Goal: Information Seeking & Learning: Learn about a topic

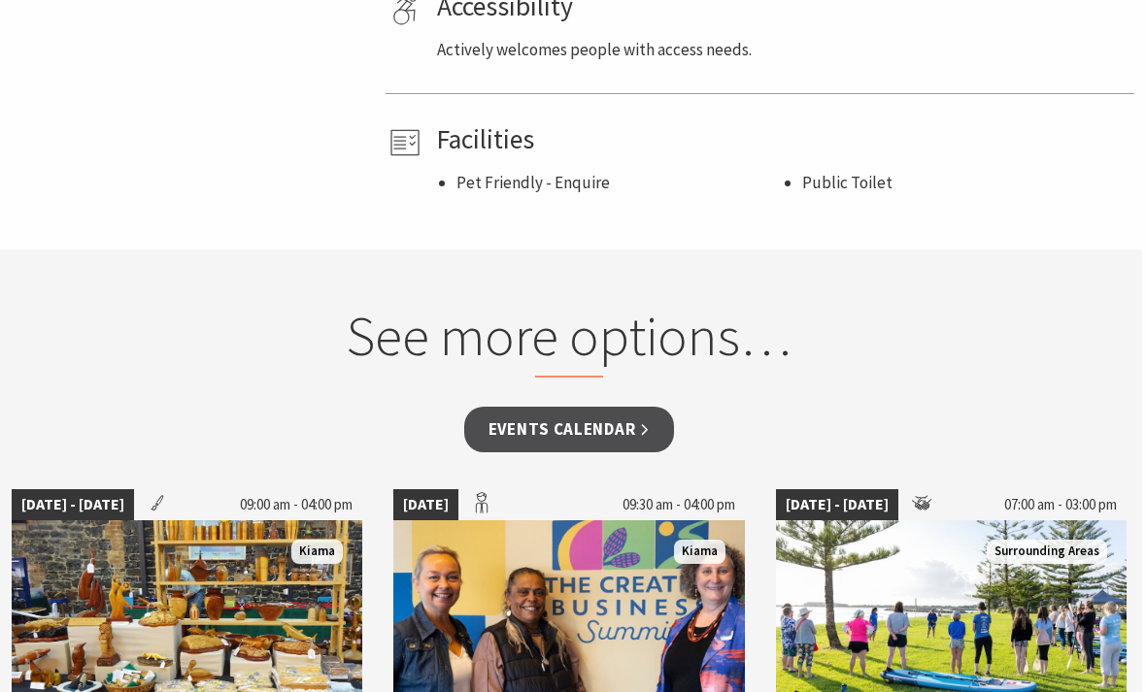
scroll to position [1372, 4]
click at [476, 407] on link "Events Calendar" at bounding box center [569, 430] width 211 height 46
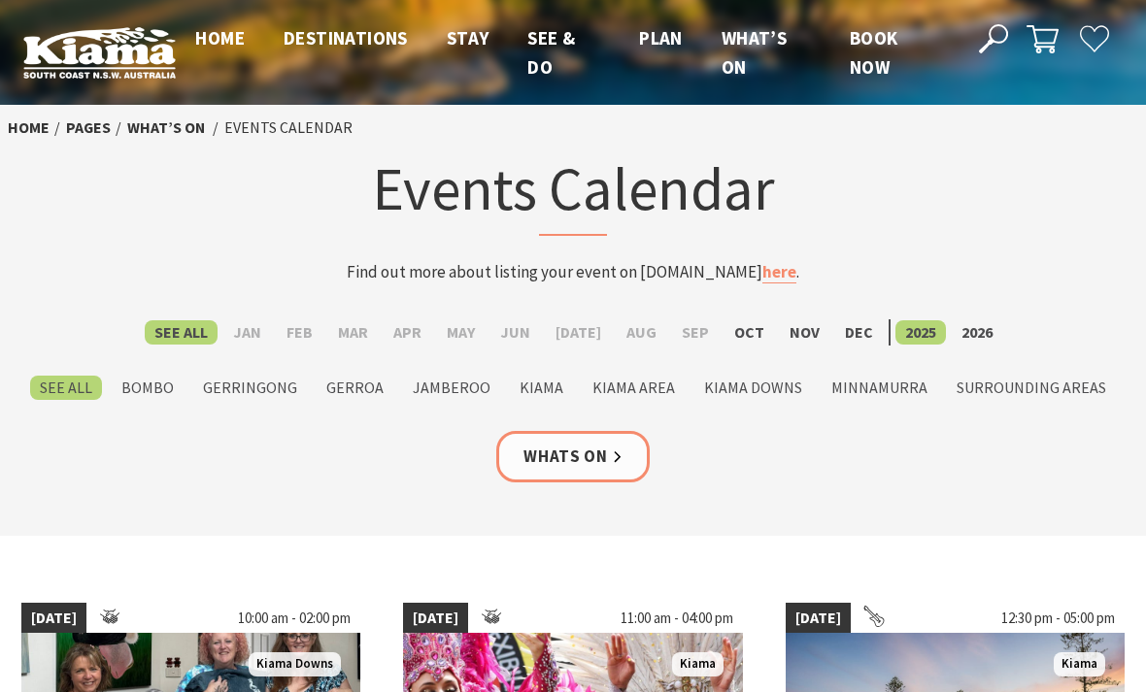
click at [533, 382] on label "Kiama" at bounding box center [541, 388] width 63 height 24
click at [0, 0] on input "Kiama" at bounding box center [0, 0] width 0 height 0
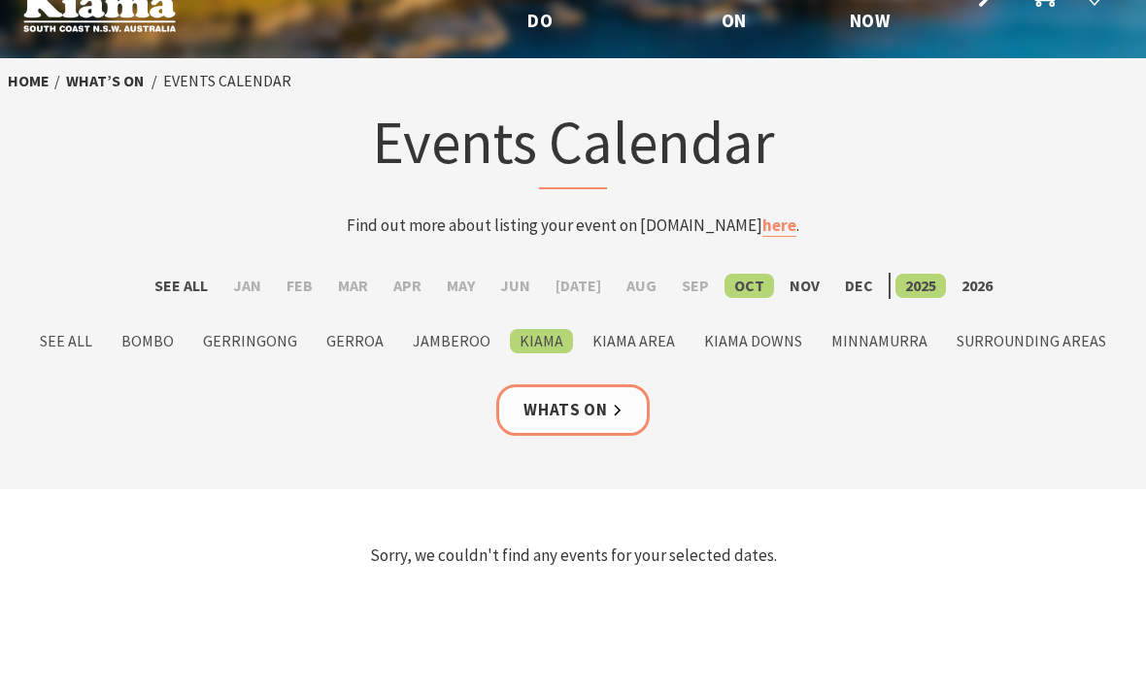
scroll to position [41, 0]
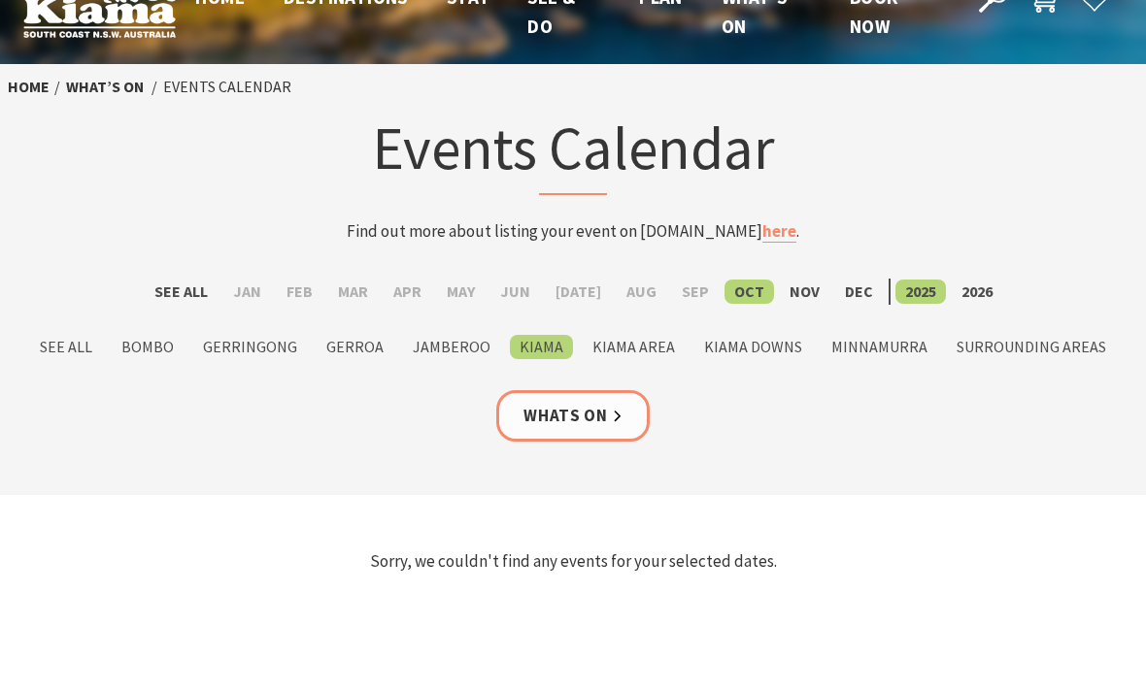
click at [563, 422] on link "Whats On" at bounding box center [572, 415] width 153 height 51
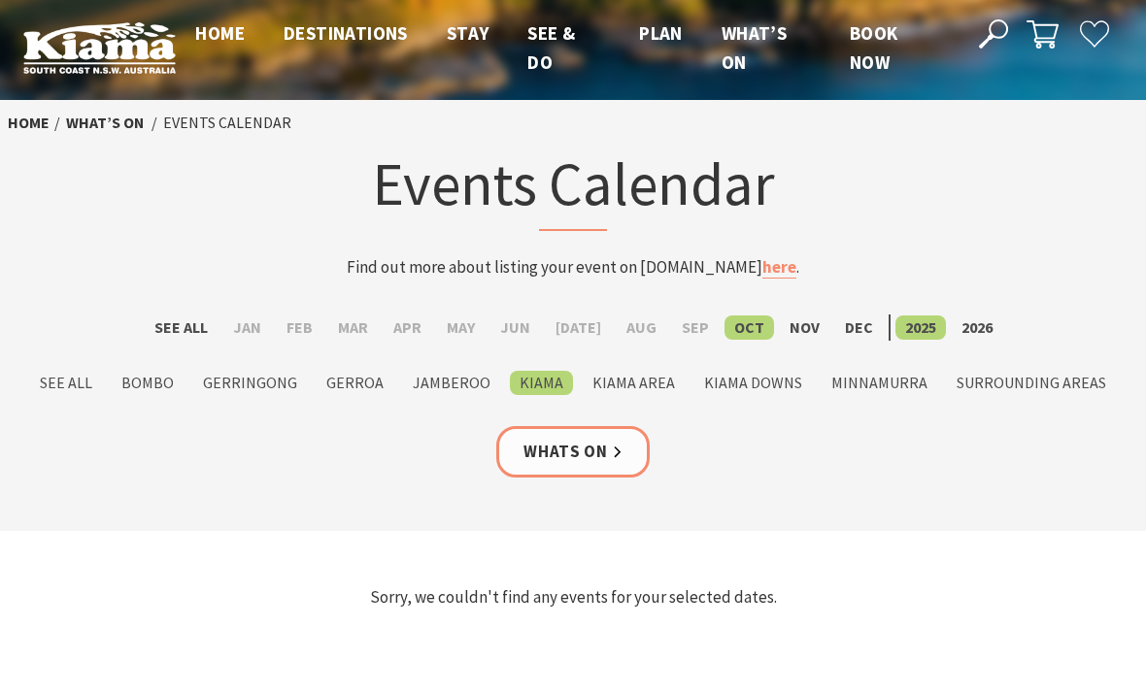
scroll to position [0, 0]
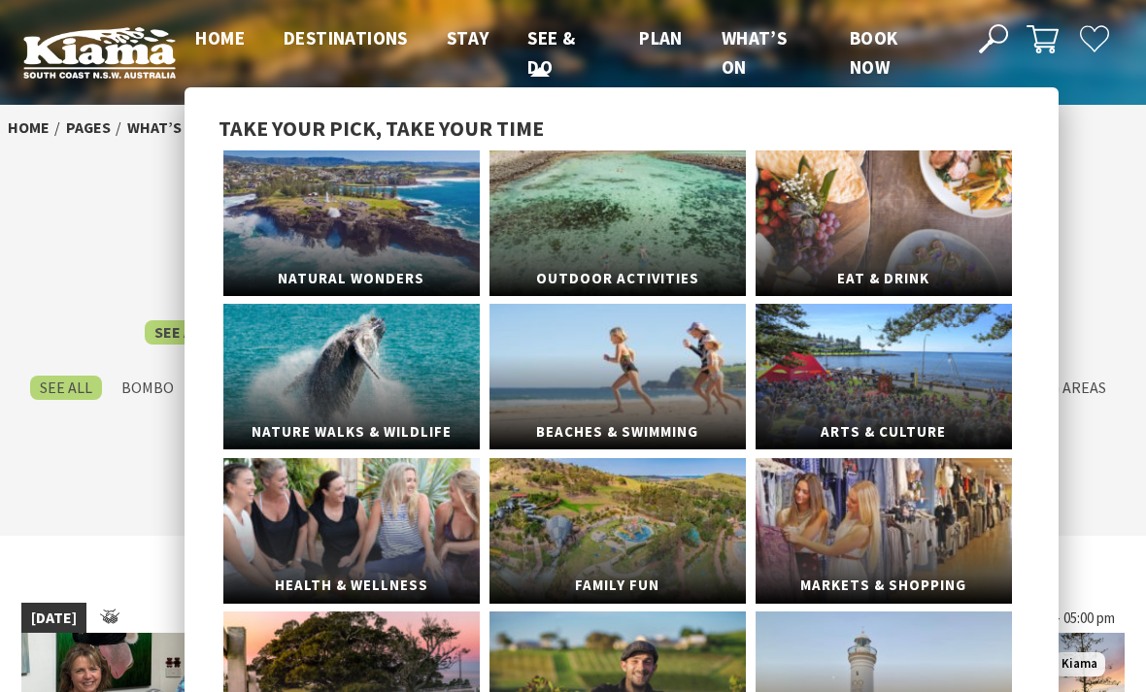
click at [544, 42] on span "See & Do" at bounding box center [551, 52] width 48 height 52
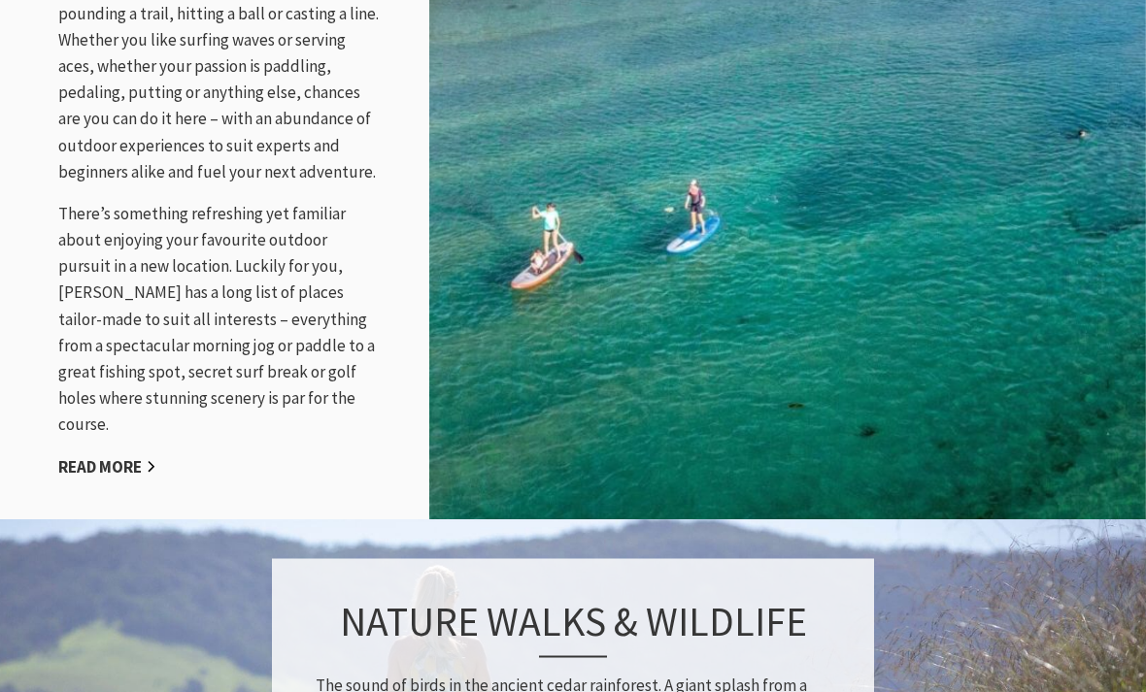
scroll to position [2373, 0]
click at [93, 456] on link "Read More" at bounding box center [107, 467] width 98 height 22
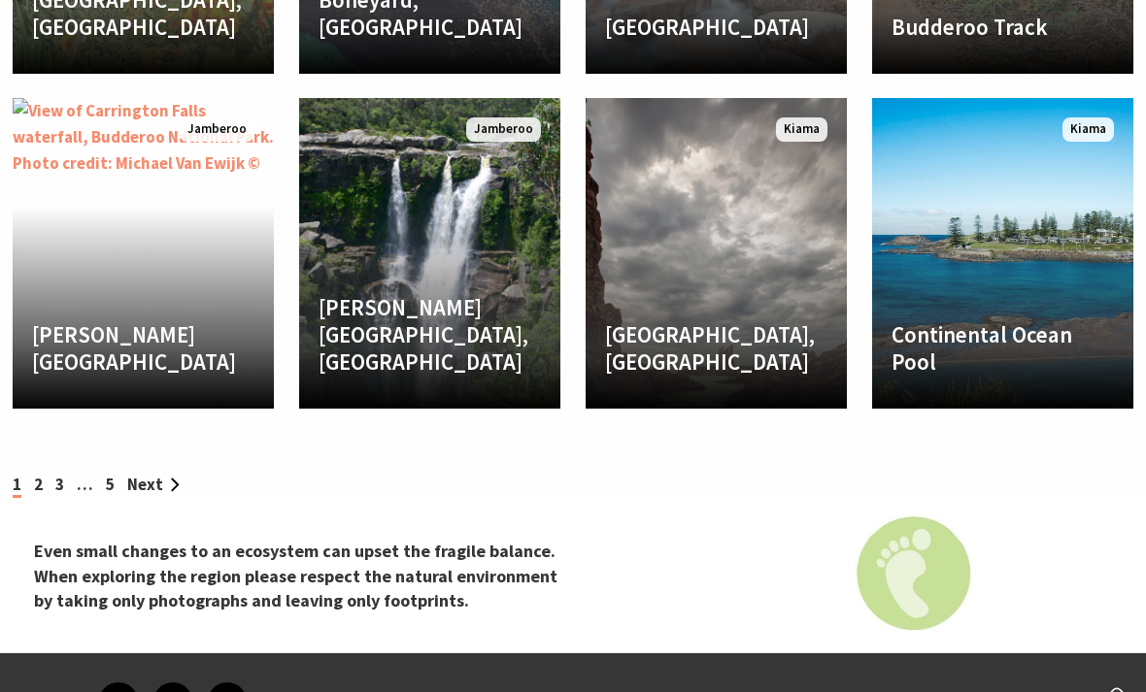
scroll to position [3707, 0]
click at [1023, 290] on link "Continental Ocean Pool A great place for a dip, the pool is situated at the nor…" at bounding box center [1002, 253] width 261 height 311
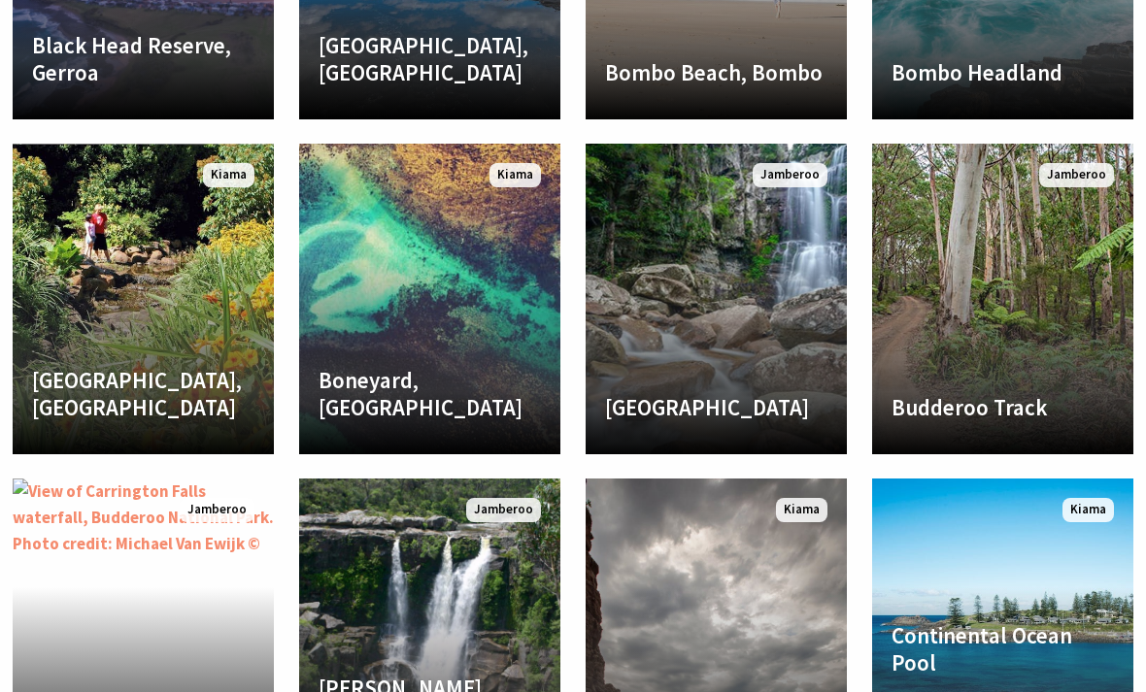
scroll to position [3316, 0]
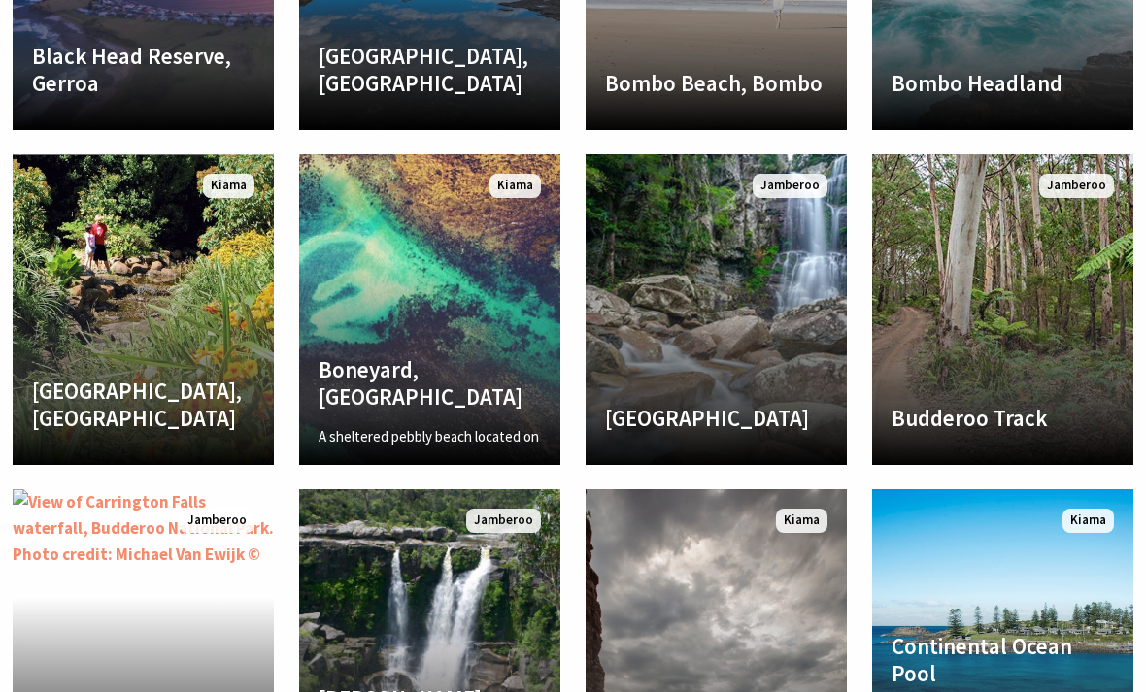
click at [396, 280] on link "Boneyard, Kiama A sheltered pebbly beach located on the northern side of Bombo …" at bounding box center [429, 309] width 261 height 311
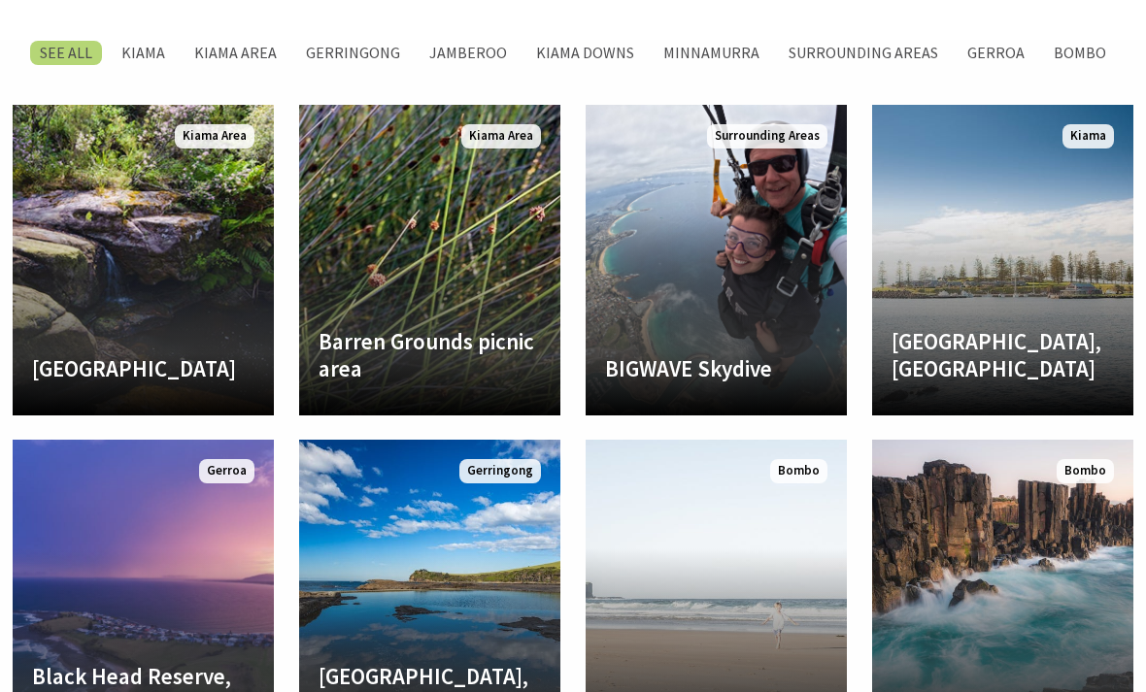
scroll to position [2695, 0]
click at [114, 228] on link "Barren Grounds Nature Reserve Escape from the city for the day and immerse your…" at bounding box center [143, 260] width 261 height 311
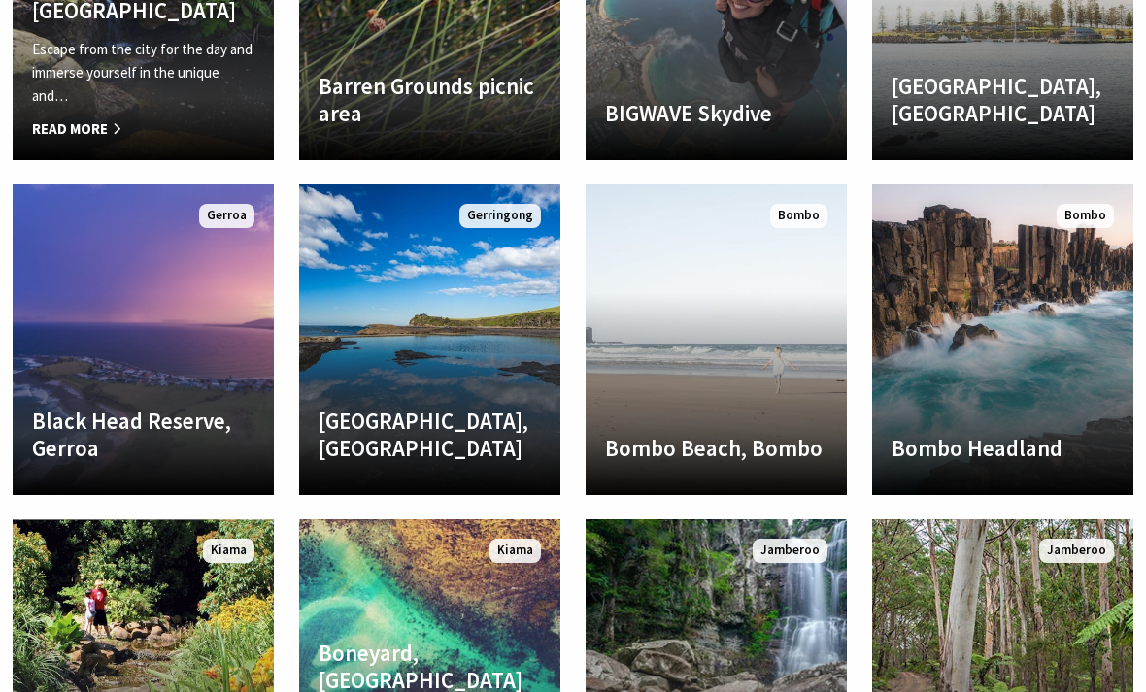
scroll to position [2952, 0]
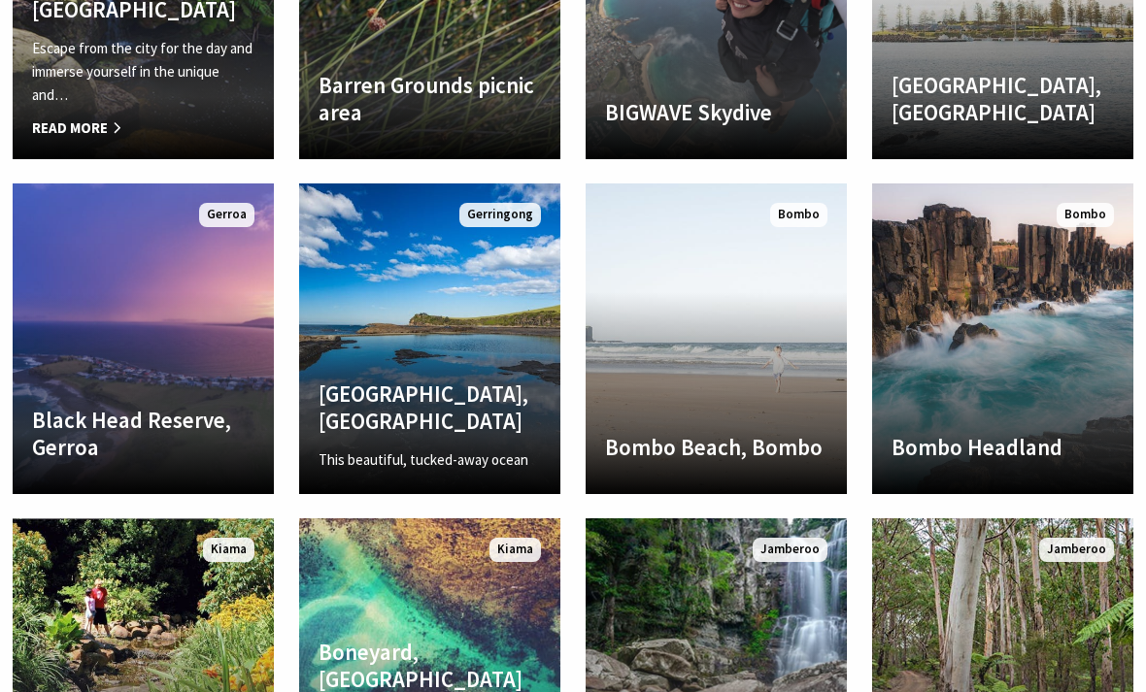
click at [382, 302] on link "Boat Harbour Ocean Pool, Gerringong This beautiful, tucked-away ocean pool in G…" at bounding box center [429, 339] width 261 height 311
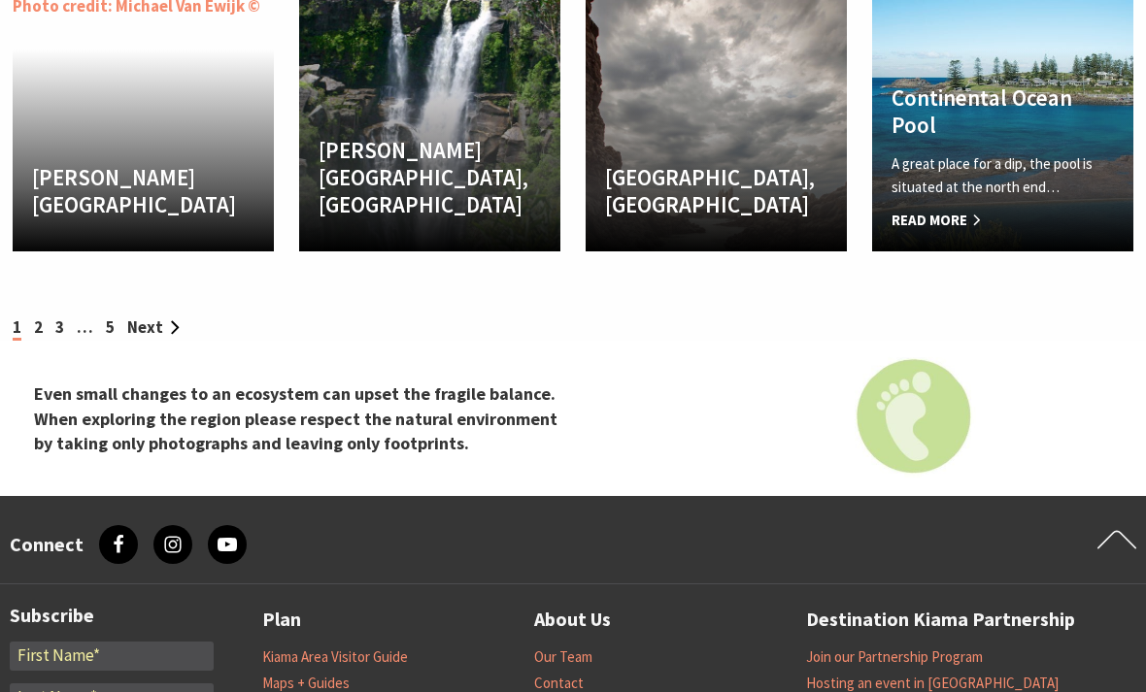
scroll to position [3865, 0]
click at [42, 337] on link "2" at bounding box center [38, 327] width 9 height 21
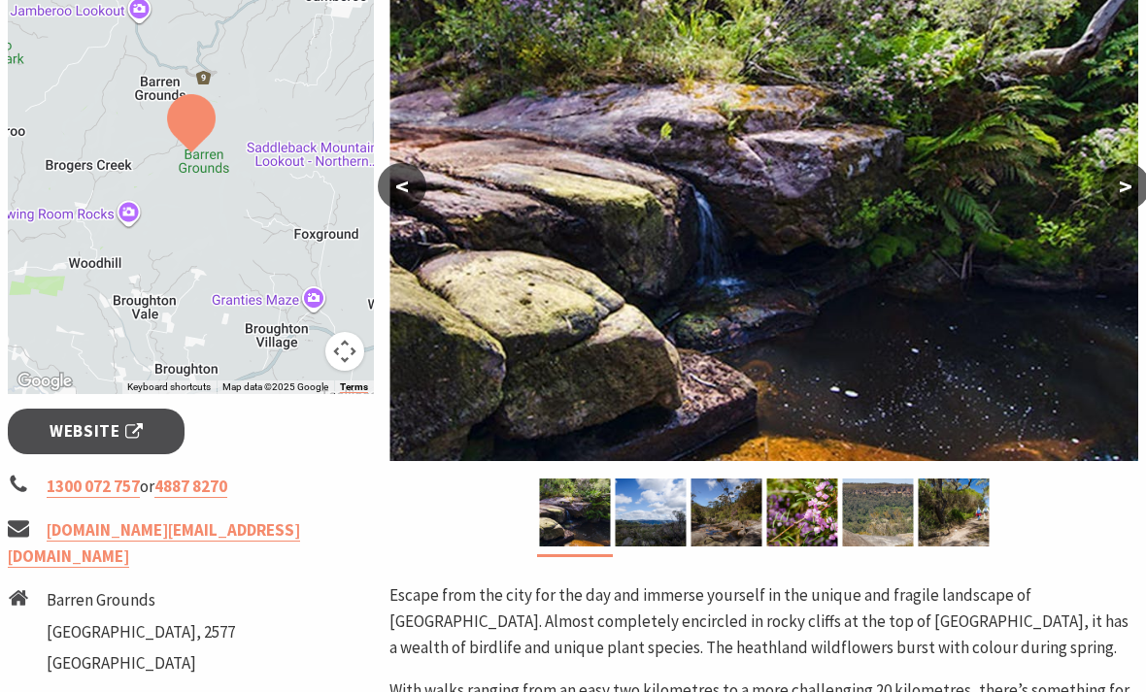
scroll to position [397, 0]
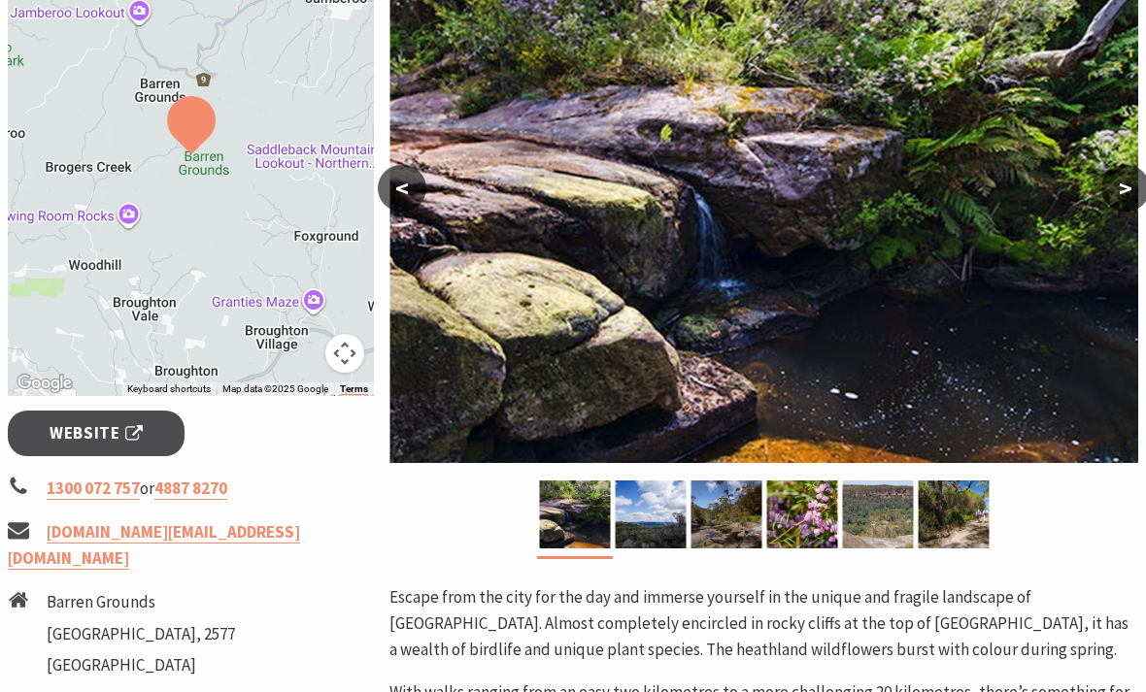
click at [394, 190] on button "<" at bounding box center [402, 188] width 49 height 47
click at [1113, 187] on button ">" at bounding box center [1125, 188] width 49 height 47
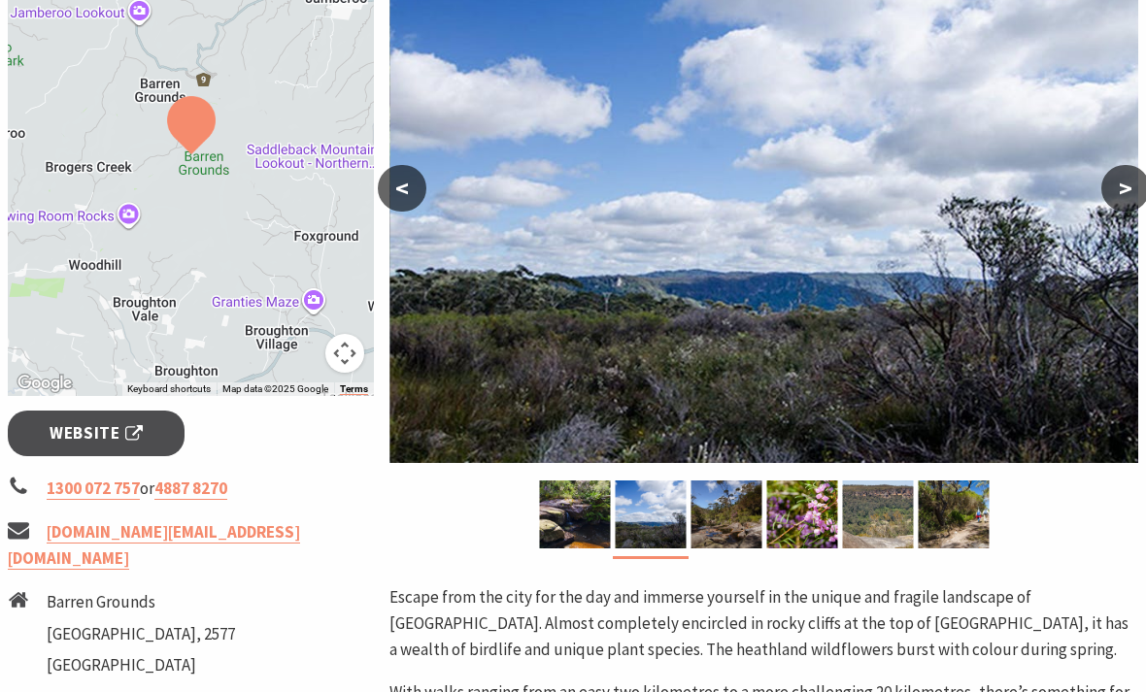
click at [1115, 186] on button ">" at bounding box center [1125, 188] width 49 height 47
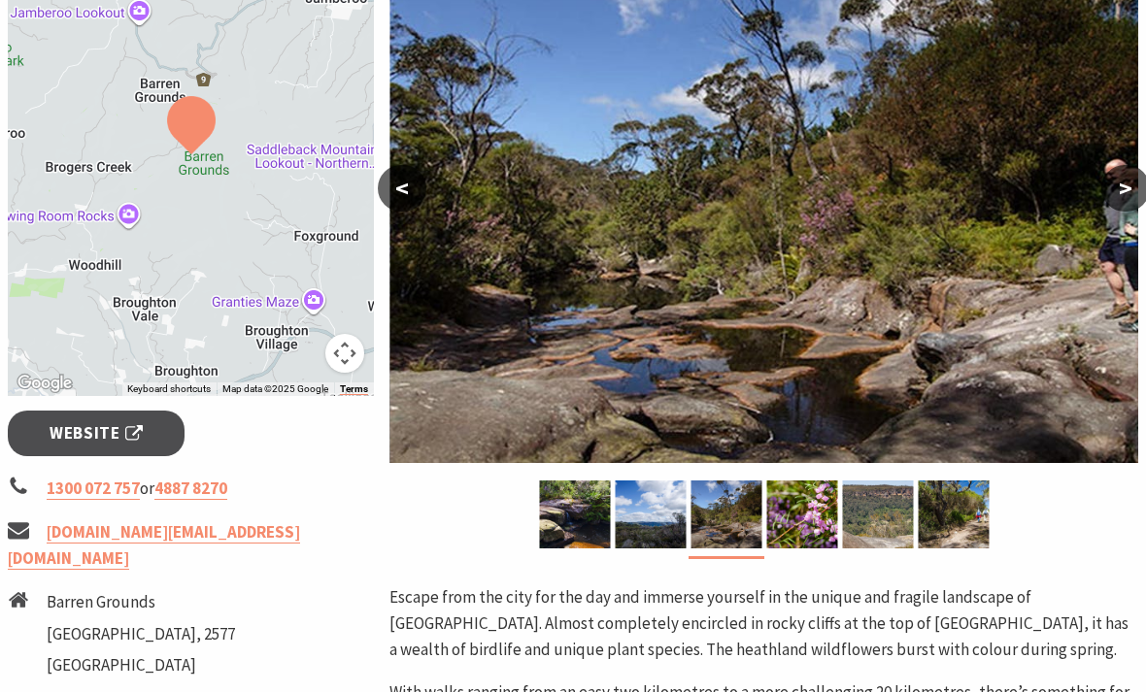
click at [1122, 178] on button ">" at bounding box center [1125, 188] width 49 height 47
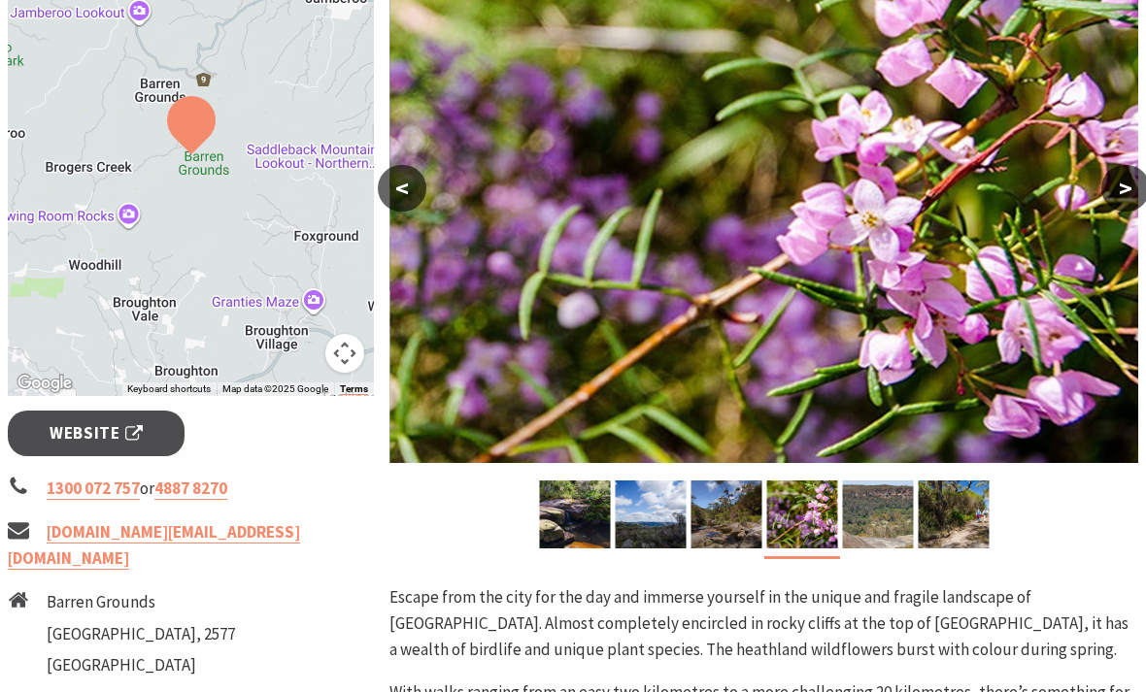
click at [1127, 174] on button ">" at bounding box center [1125, 188] width 49 height 47
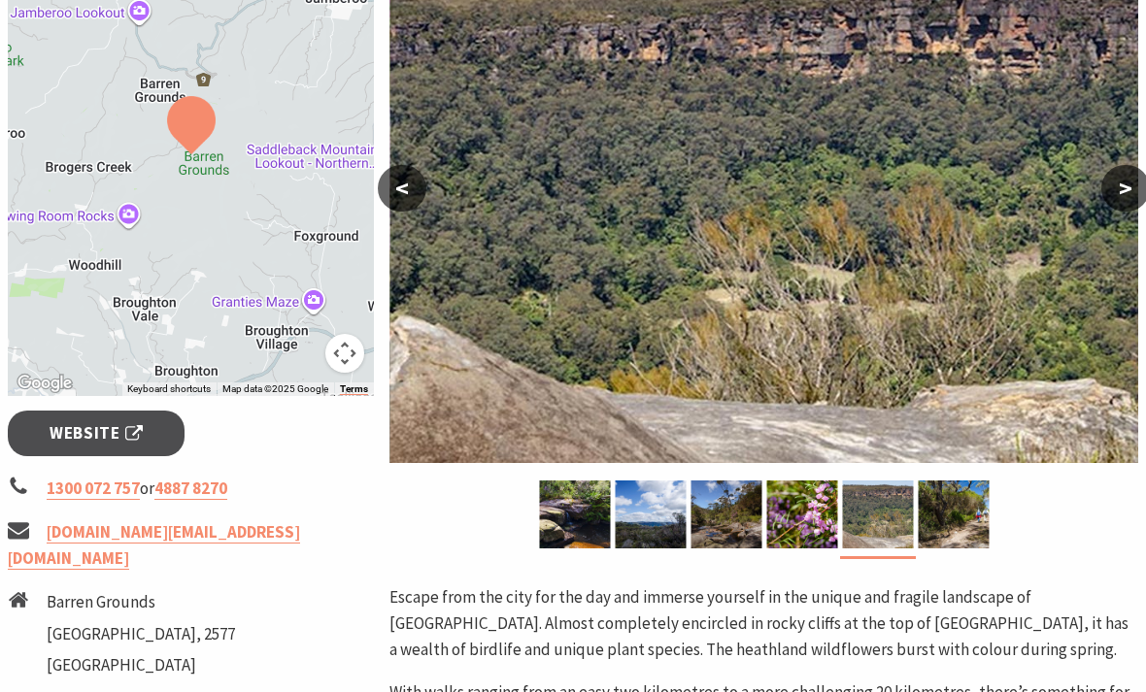
click at [1123, 170] on button ">" at bounding box center [1125, 188] width 49 height 47
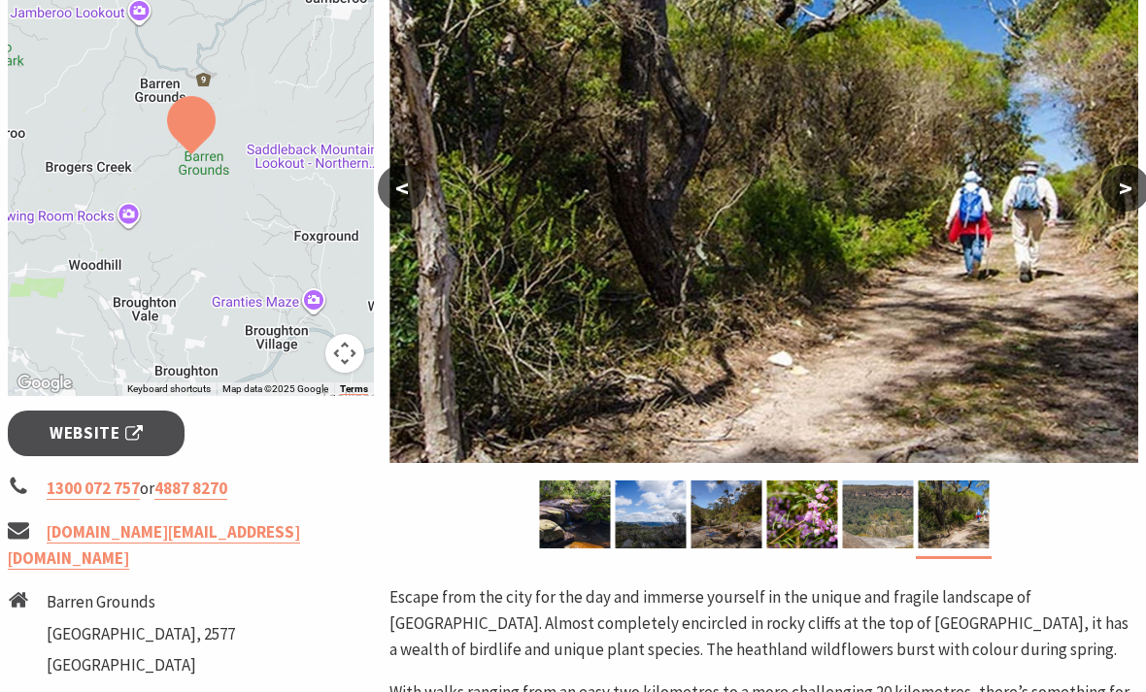
click at [1131, 169] on button ">" at bounding box center [1125, 188] width 49 height 47
click at [1128, 169] on button ">" at bounding box center [1125, 188] width 49 height 47
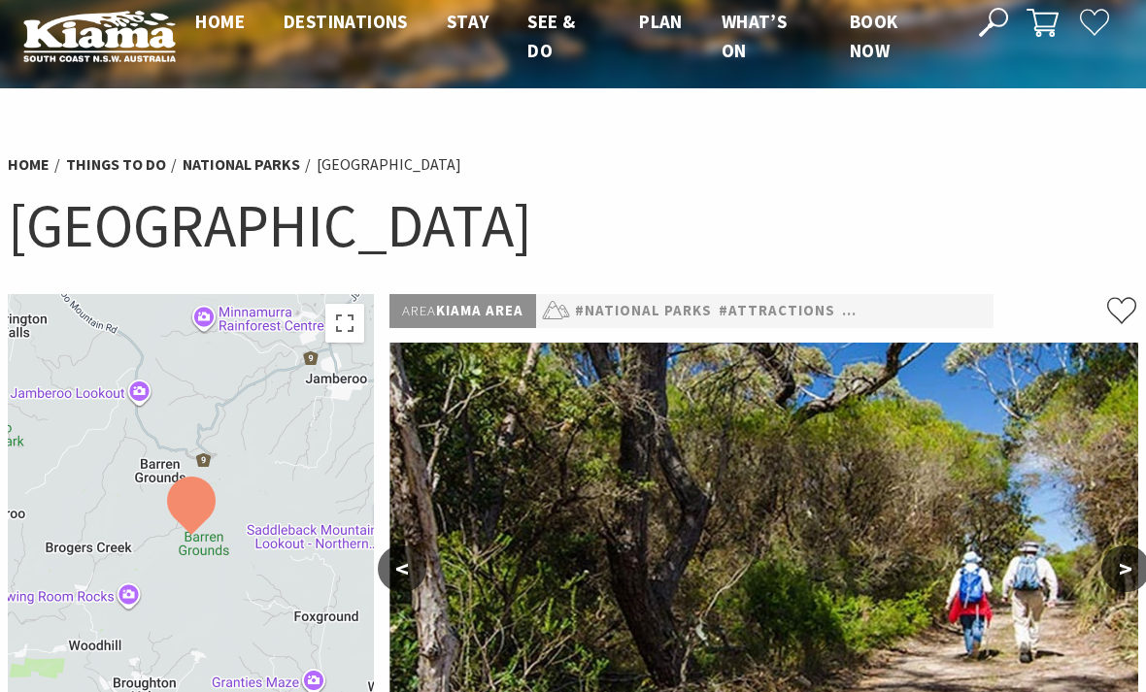
scroll to position [20, 0]
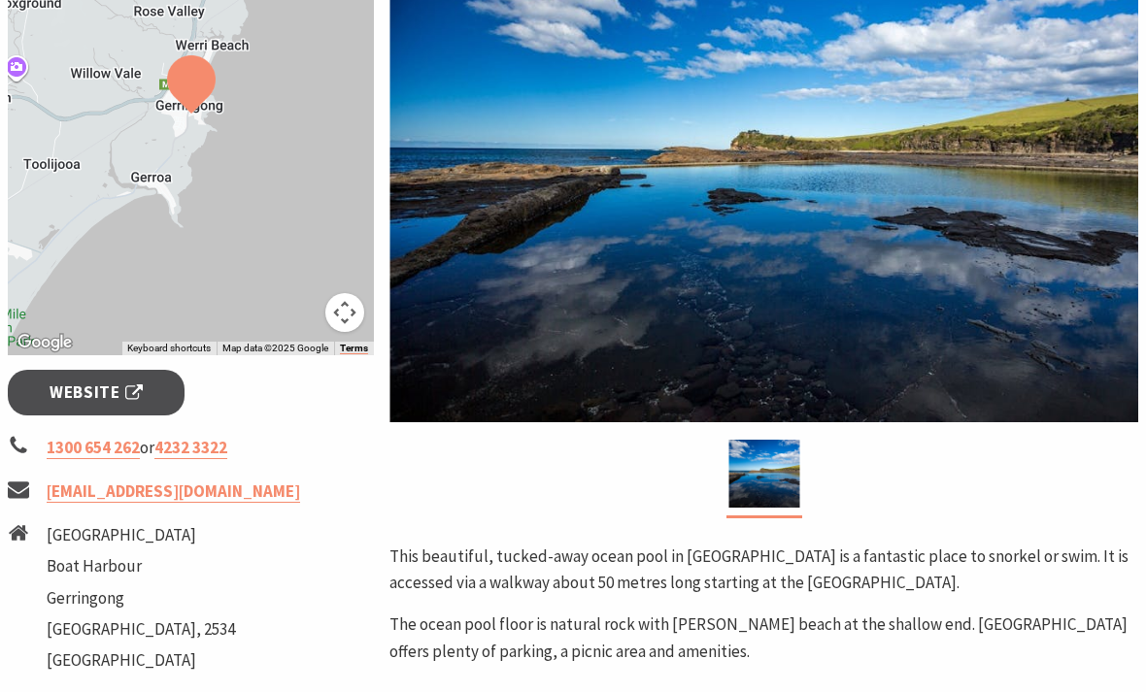
scroll to position [438, 0]
click at [755, 467] on img at bounding box center [763, 474] width 71 height 68
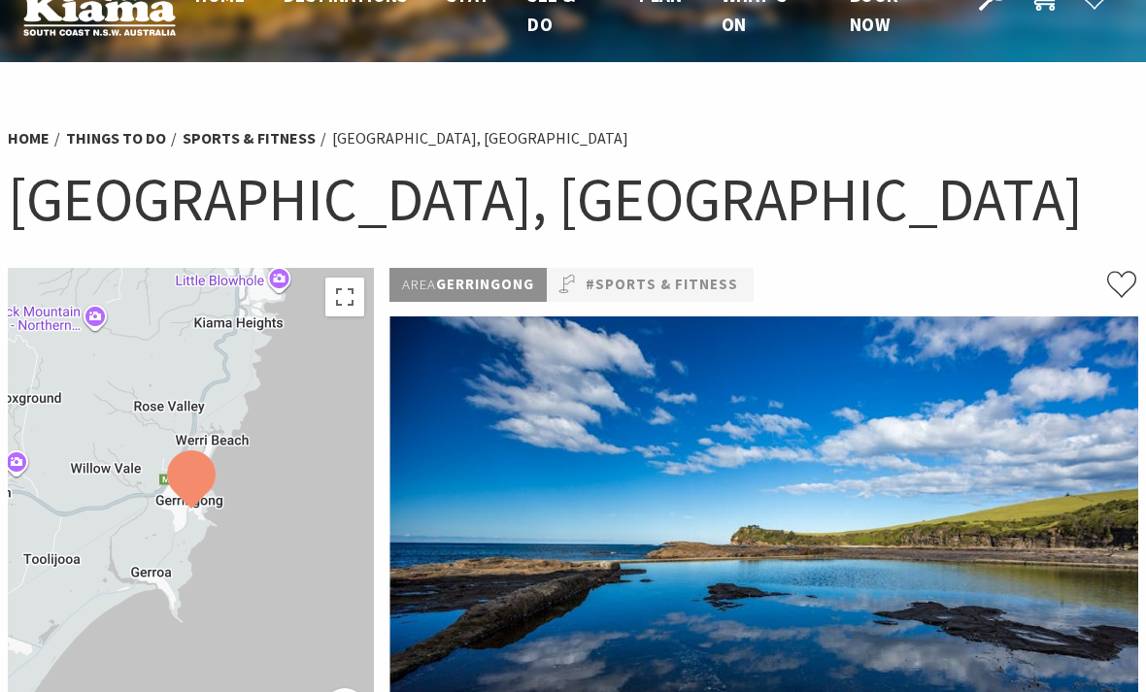
scroll to position [0, 0]
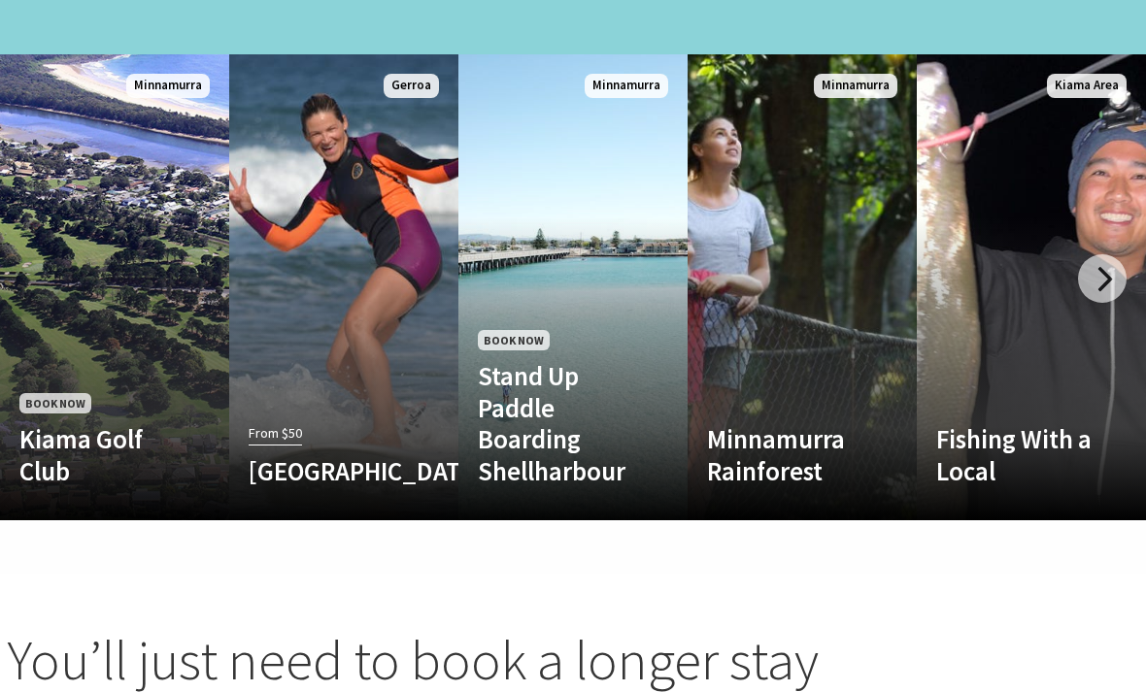
scroll to position [1967, 0]
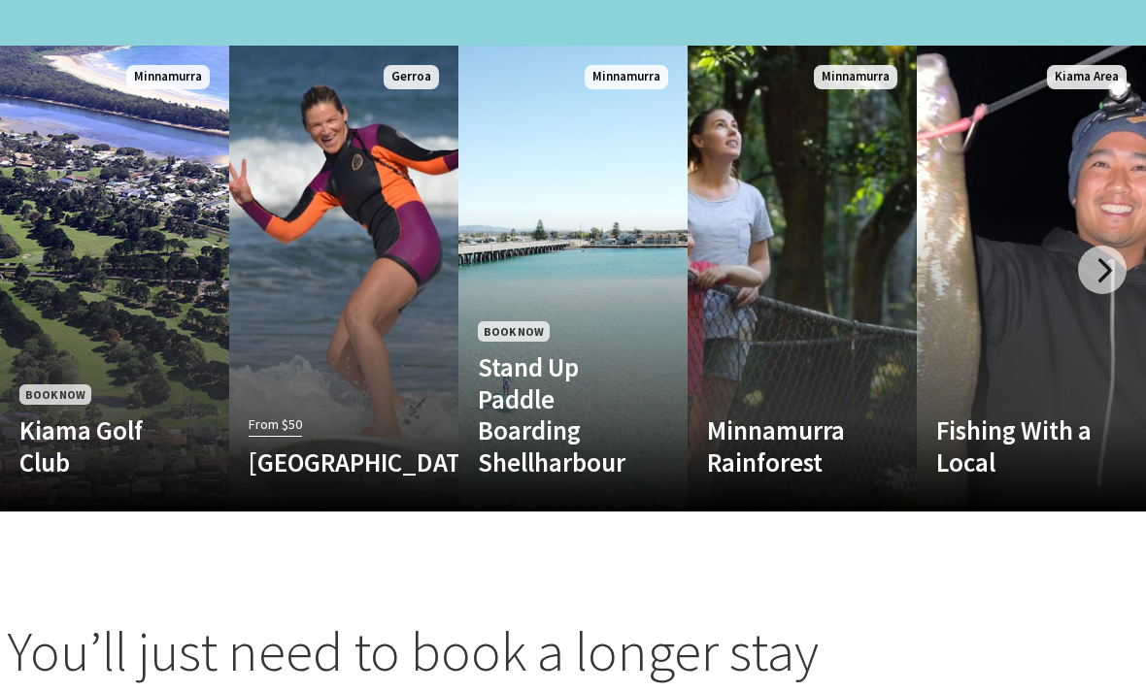
click at [0, 0] on p "The Minnamurra Rainforest is a multi award winning attraction located in [GEOGR…" at bounding box center [0, 0] width 0 height 0
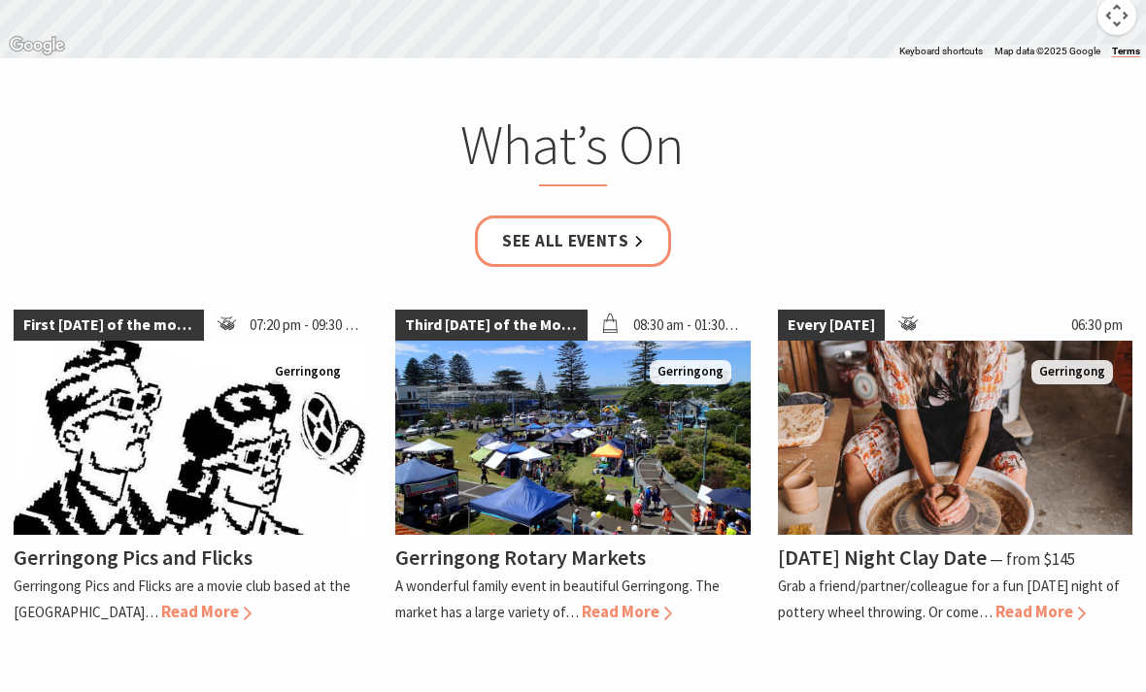
scroll to position [3689, 0]
